Goal: Task Accomplishment & Management: Manage account settings

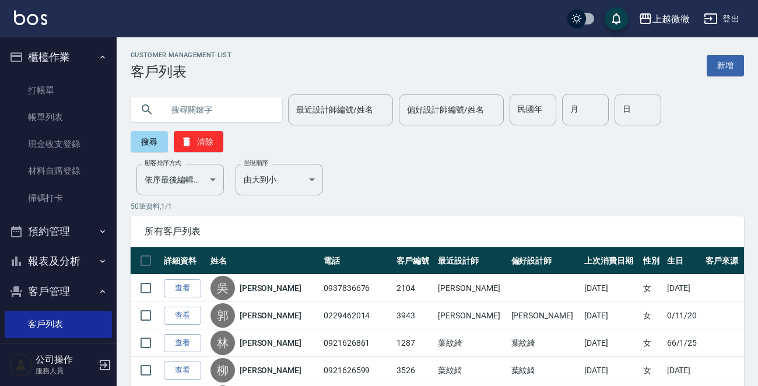
click at [189, 110] on input "text" at bounding box center [218, 110] width 110 height 32
click at [146, 137] on button "搜尋" at bounding box center [149, 141] width 37 height 21
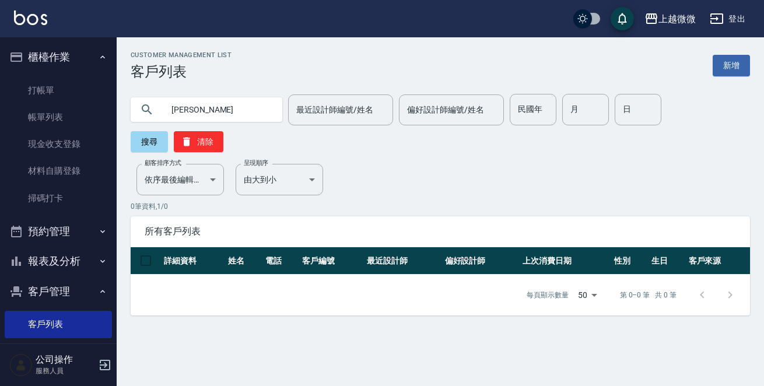
click at [221, 116] on input "[PERSON_NAME]" at bounding box center [218, 110] width 110 height 32
type input "[PERSON_NAME]"
click at [168, 131] on button "搜尋" at bounding box center [149, 141] width 37 height 21
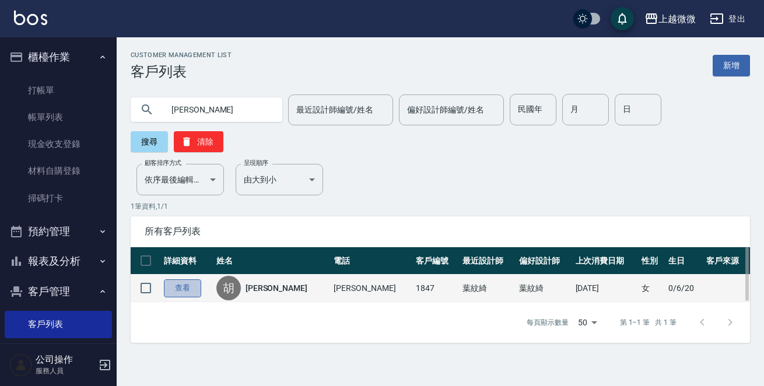
click at [184, 279] on link "查看" at bounding box center [182, 288] width 37 height 18
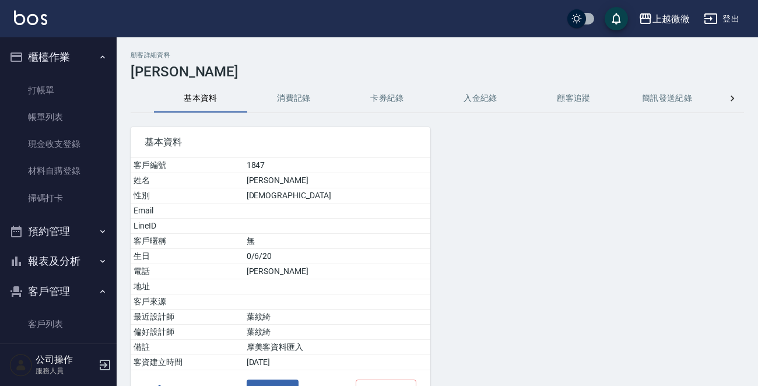
click at [300, 98] on button "消費記錄" at bounding box center [293, 99] width 93 height 28
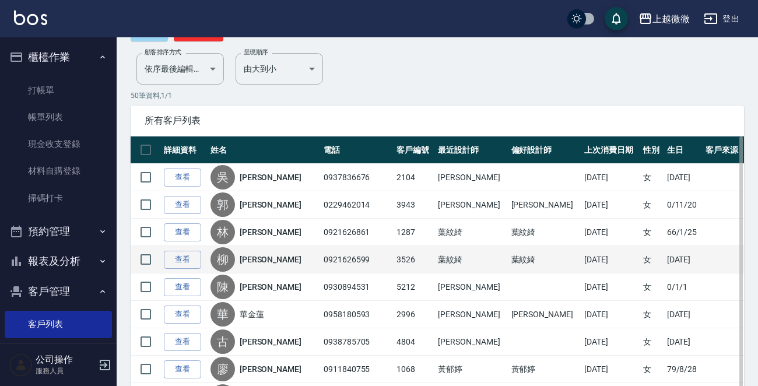
scroll to position [175, 0]
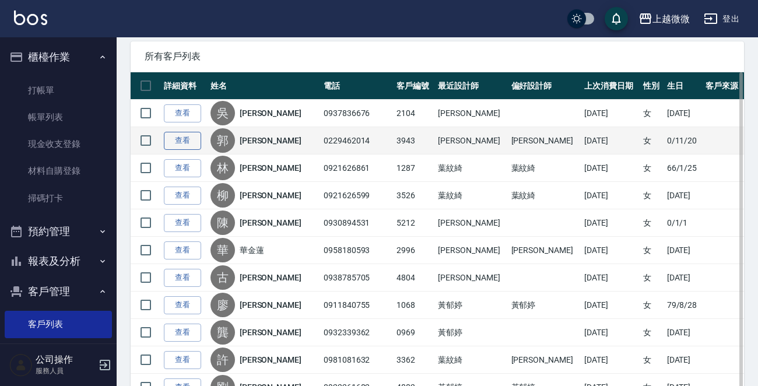
click at [184, 141] on link "查看" at bounding box center [182, 141] width 37 height 18
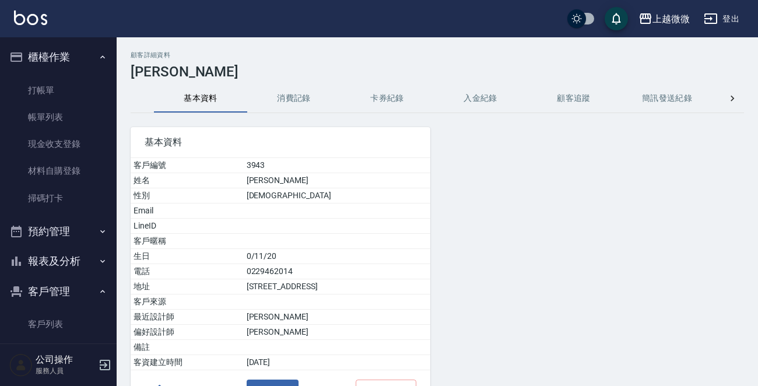
click at [289, 100] on button "消費記錄" at bounding box center [293, 99] width 93 height 28
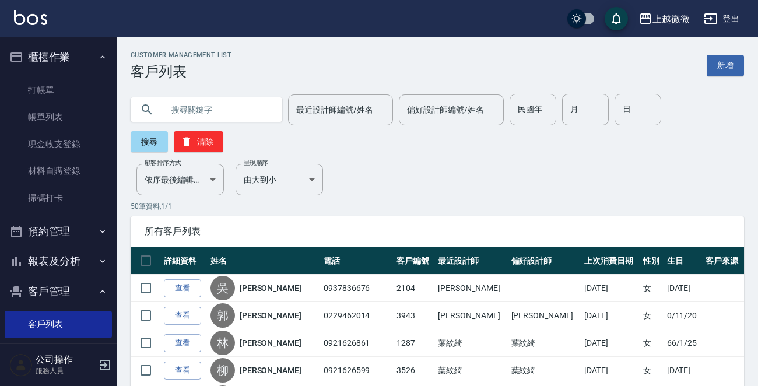
click at [193, 114] on input "text" at bounding box center [218, 110] width 110 height 32
type input "[PERSON_NAME]"
click at [146, 139] on button "搜尋" at bounding box center [149, 141] width 37 height 21
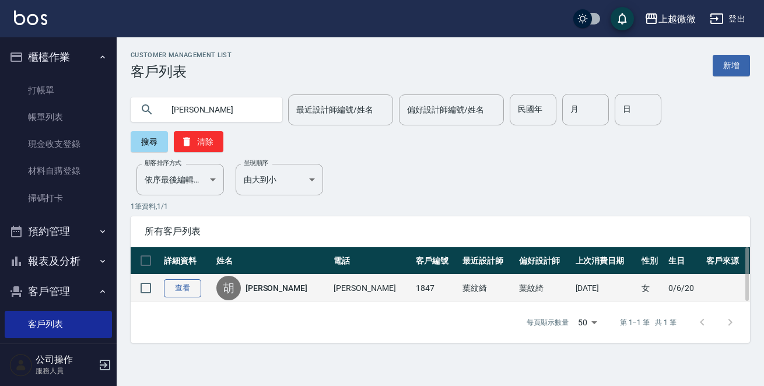
click at [182, 279] on link "查看" at bounding box center [182, 288] width 37 height 18
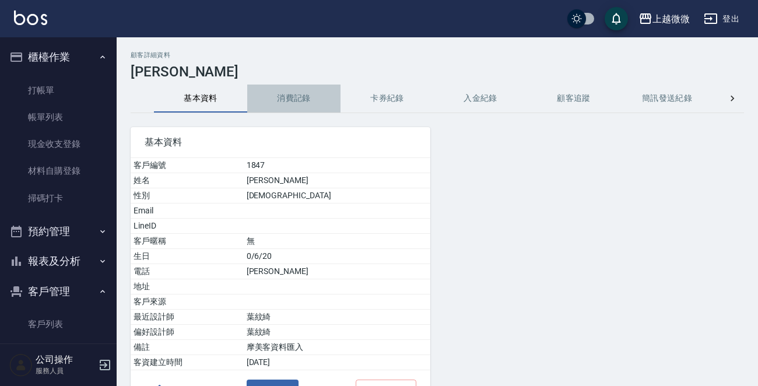
click at [298, 99] on button "消費記錄" at bounding box center [293, 99] width 93 height 28
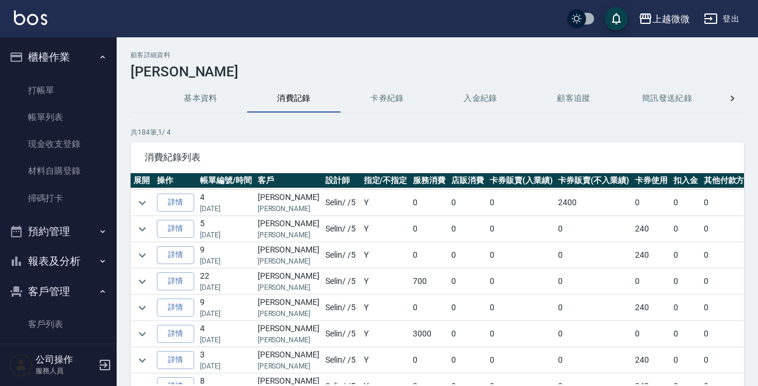
scroll to position [1003, 0]
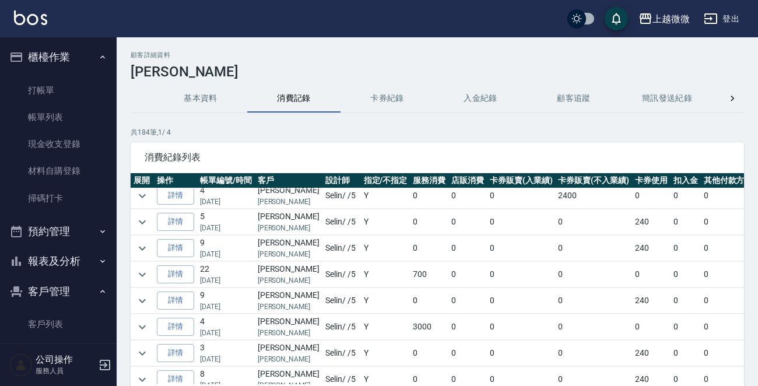
scroll to position [72, 0]
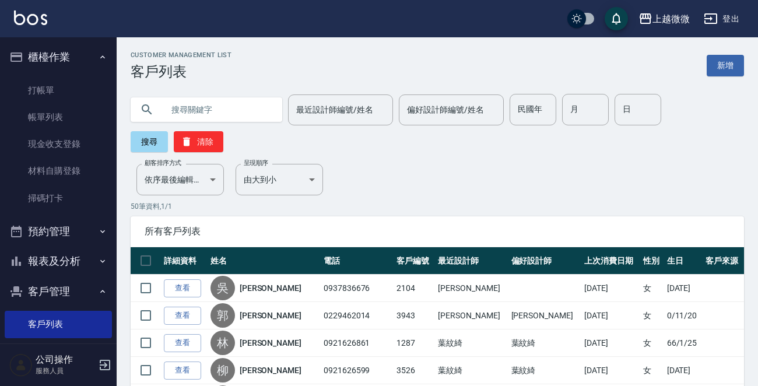
click at [188, 113] on input "text" at bounding box center [218, 110] width 110 height 32
type input "可以"
click at [159, 138] on button "搜尋" at bounding box center [149, 141] width 37 height 21
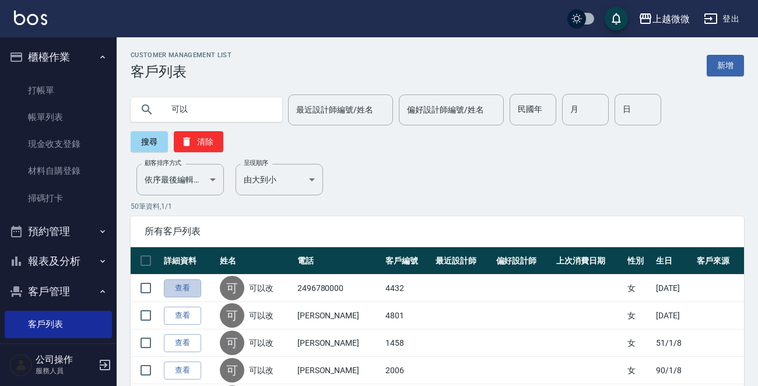
click at [181, 285] on link "查看" at bounding box center [182, 288] width 37 height 18
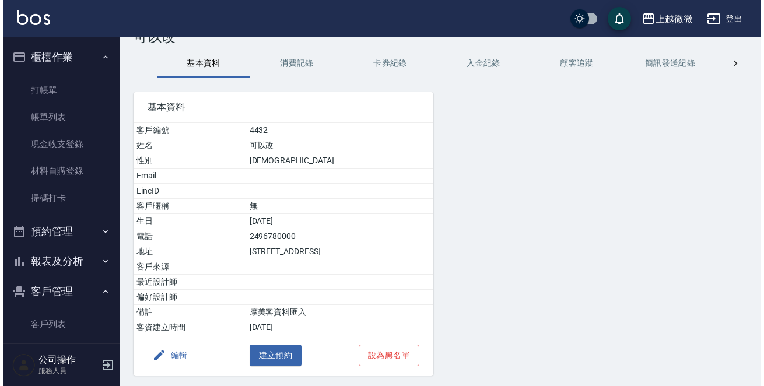
scroll to position [72, 0]
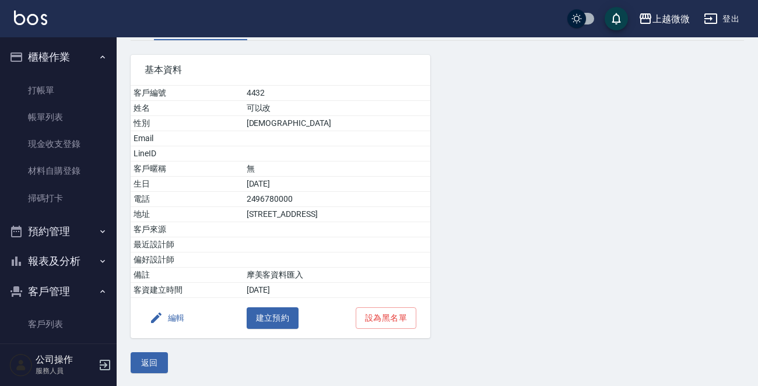
click at [180, 320] on button "編輯" at bounding box center [167, 318] width 45 height 22
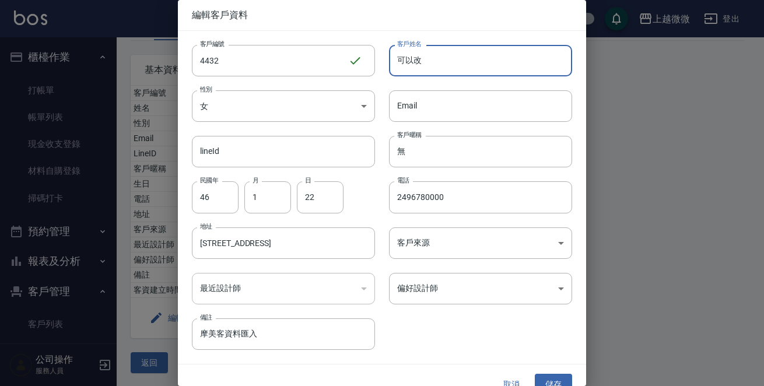
click at [425, 59] on input "可以改" at bounding box center [480, 61] width 183 height 32
type input "可"
type input "ㄓ"
type input "[PERSON_NAME]"
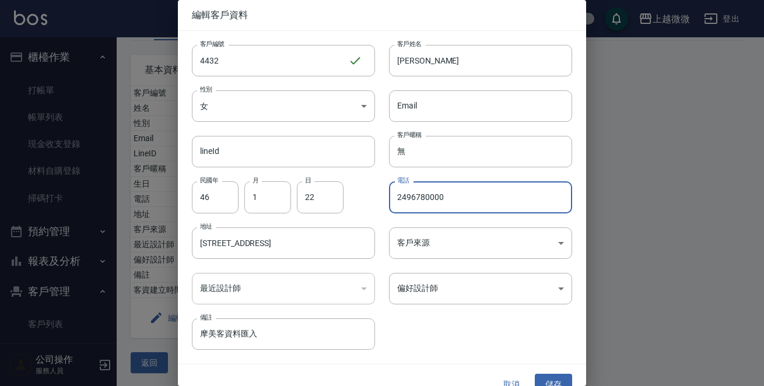
drag, startPoint x: 439, startPoint y: 205, endPoint x: 375, endPoint y: 207, distance: 64.2
click at [375, 207] on div "電話 [PHONE_NUMBER] 電話" at bounding box center [473, 190] width 197 height 46
type input "0987328126"
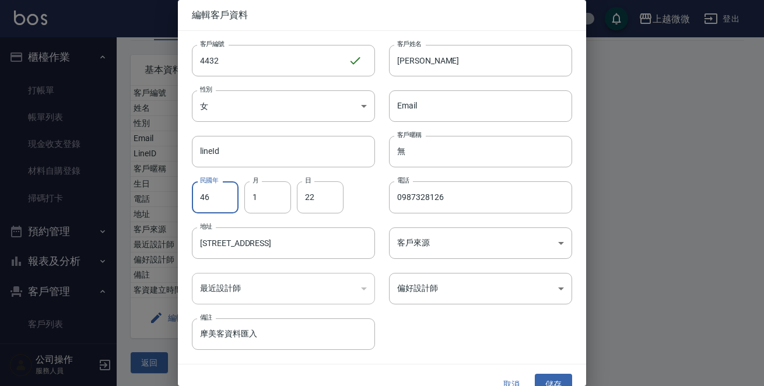
click at [218, 205] on input "46" at bounding box center [215, 197] width 47 height 32
type input "52"
click at [249, 203] on input "1" at bounding box center [267, 197] width 47 height 32
type input "6"
type input "2"
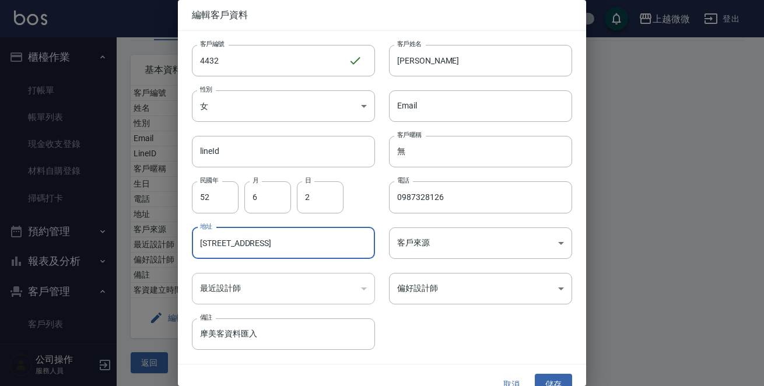
click at [323, 240] on input "[STREET_ADDRESS]" at bounding box center [283, 244] width 183 height 32
type input "瑞"
click at [554, 286] on body "上越微微 登出 櫃檯作業 打帳單 帳單列表 現金收支登錄 材料自購登錄 掃碼打卡 預約管理 預約管理 單日預約紀錄 單週預約紀錄 報表及分析 報表目錄 店家日…" at bounding box center [382, 158] width 764 height 460
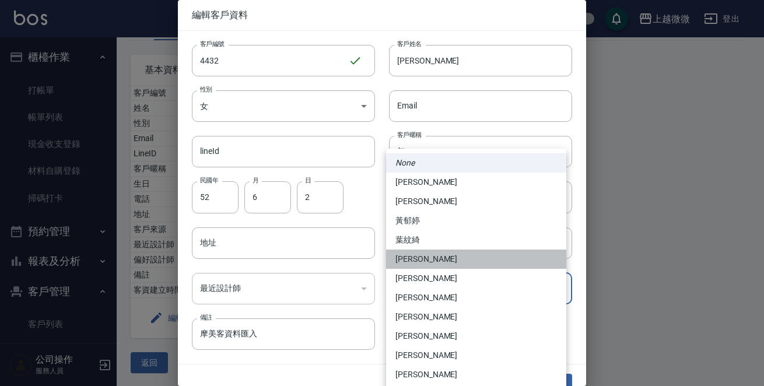
click at [420, 261] on li "[PERSON_NAME]" at bounding box center [476, 259] width 180 height 19
type input "e9b39a75-e9ae-4339-a7fb-03f22f612cb7"
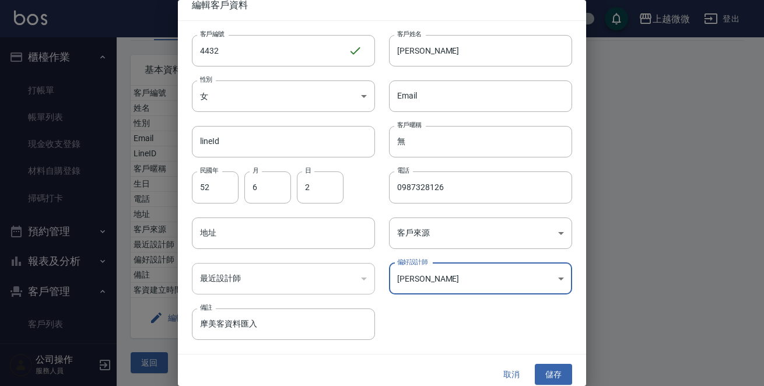
scroll to position [18, 0]
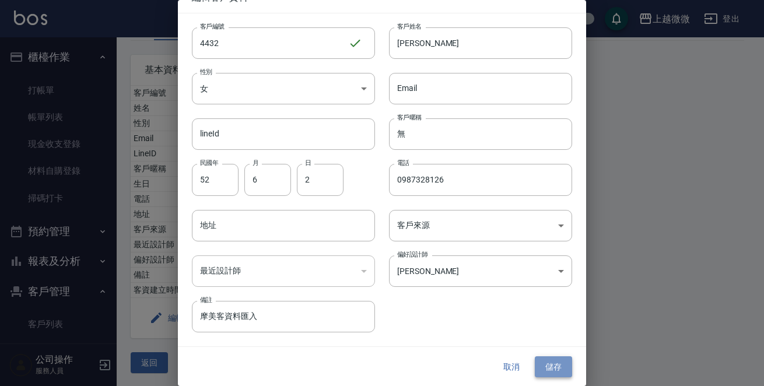
click at [550, 368] on button "儲存" at bounding box center [553, 367] width 37 height 22
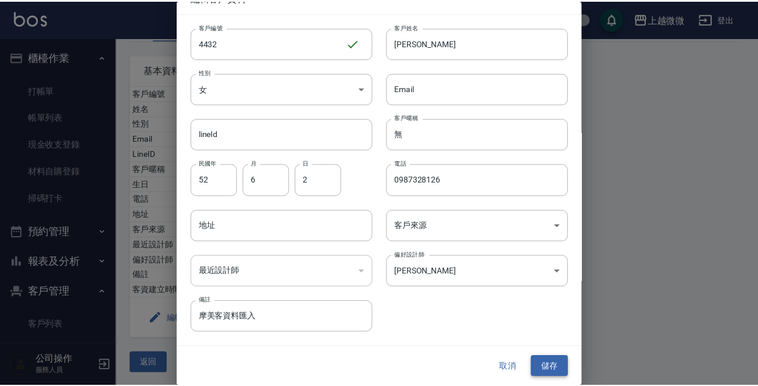
scroll to position [0, 0]
